Goal: Check status: Check status

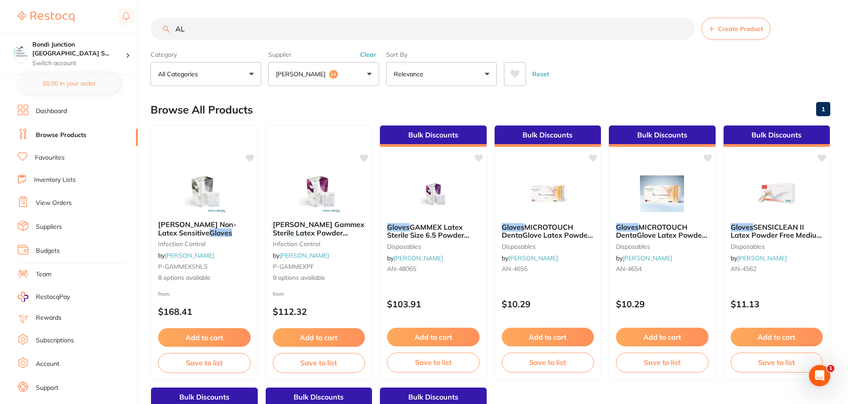
type input "A"
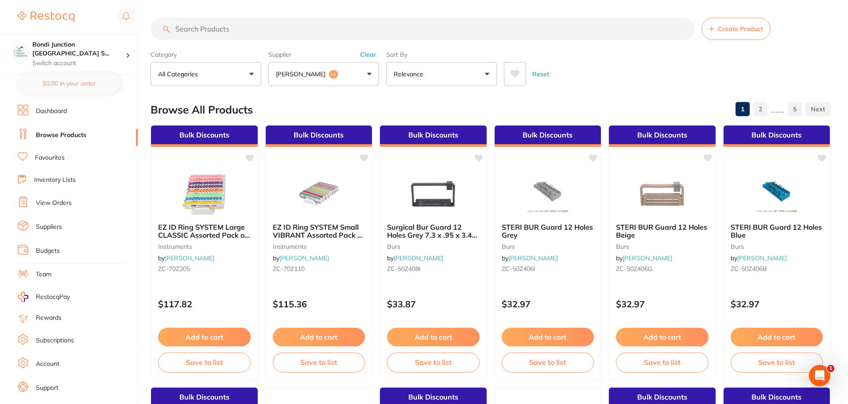
click at [68, 206] on link "View Orders" at bounding box center [54, 202] width 36 height 9
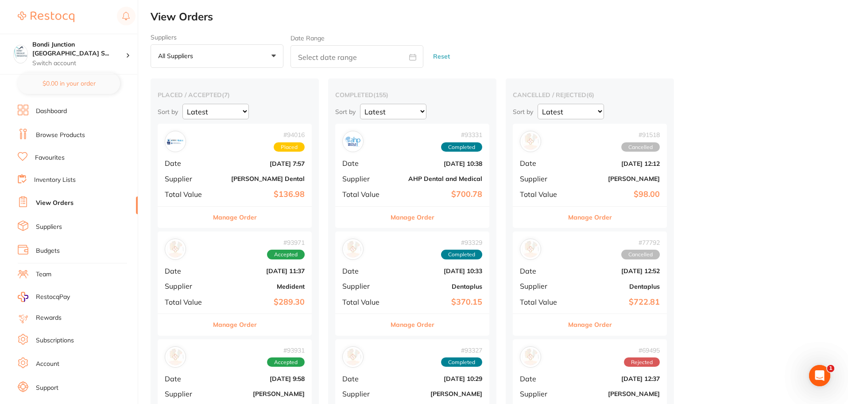
click at [241, 218] on button "Manage Order" at bounding box center [235, 216] width 44 height 21
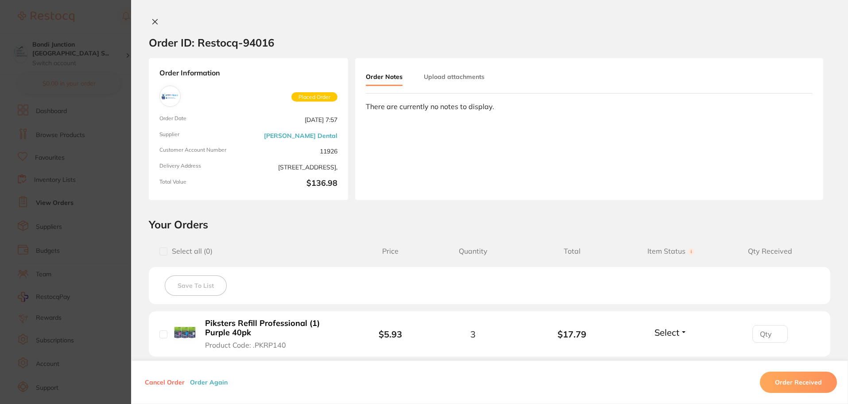
click at [155, 17] on div "Order ID: Restocq- 94016 Order Information Placed Order Order Date [DATE] 7:57 …" at bounding box center [489, 202] width 717 height 404
click at [152, 23] on icon at bounding box center [155, 21] width 7 height 7
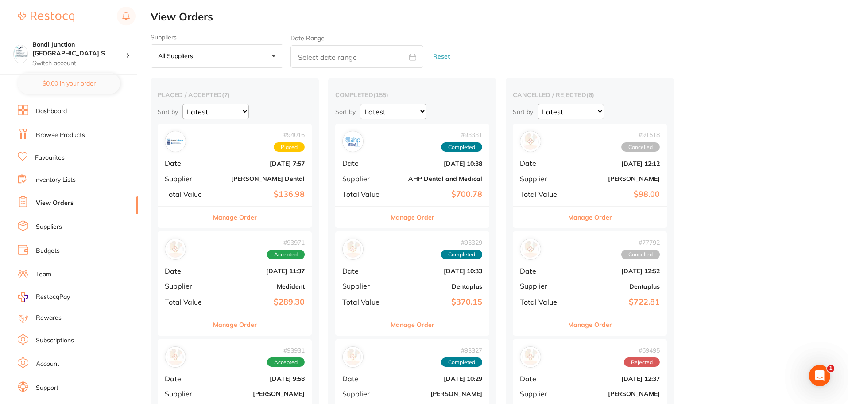
click at [64, 135] on link "Browse Products" at bounding box center [60, 135] width 49 height 9
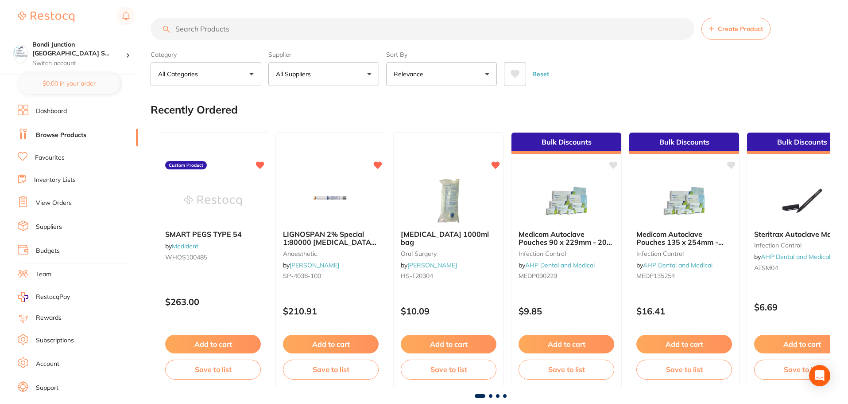
click at [213, 27] on input "search" at bounding box center [423, 29] width 544 height 22
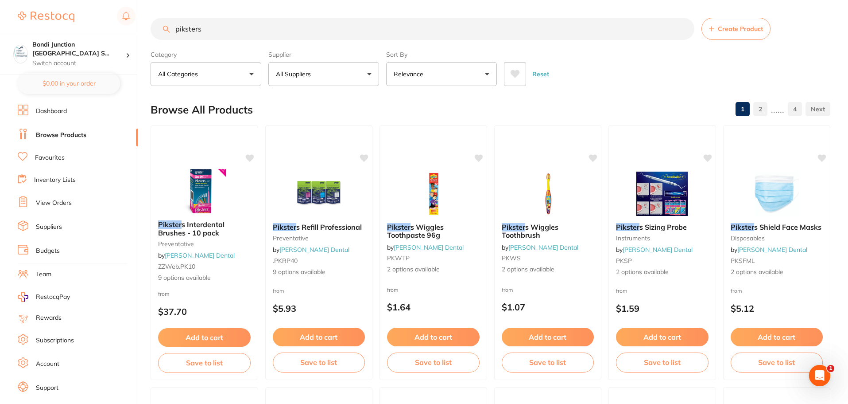
type input "piksters"
